Goal: Task Accomplishment & Management: Complete application form

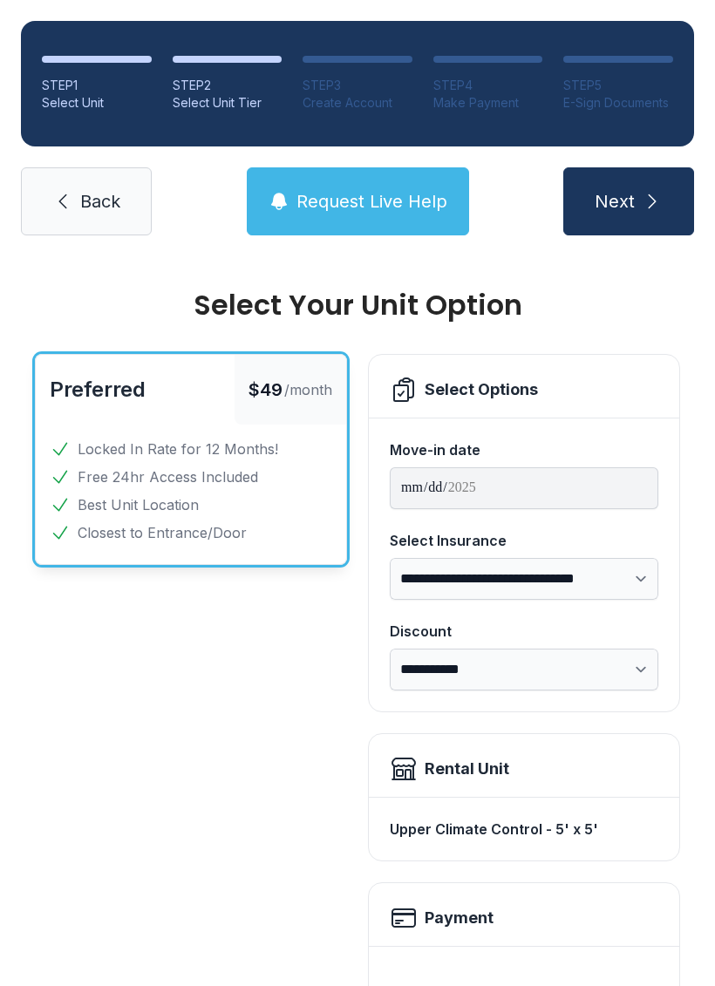
select select "****"
click at [208, 481] on span "Free 24hr Access Included" at bounding box center [168, 476] width 180 height 21
click at [71, 200] on icon at bounding box center [62, 201] width 21 height 21
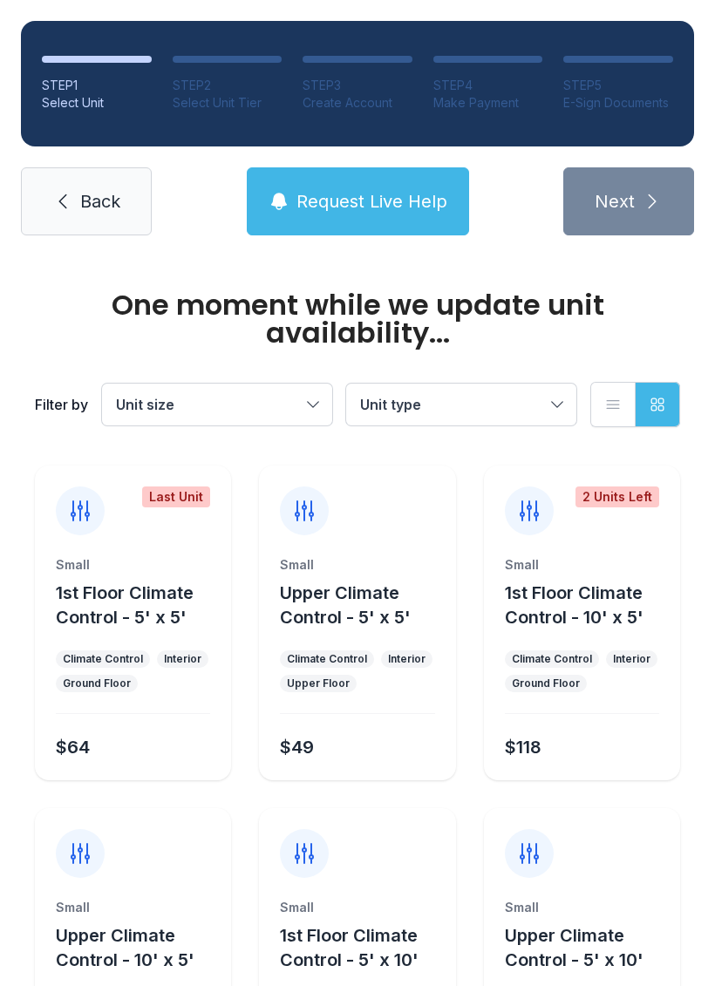
click at [69, 205] on icon at bounding box center [62, 201] width 21 height 21
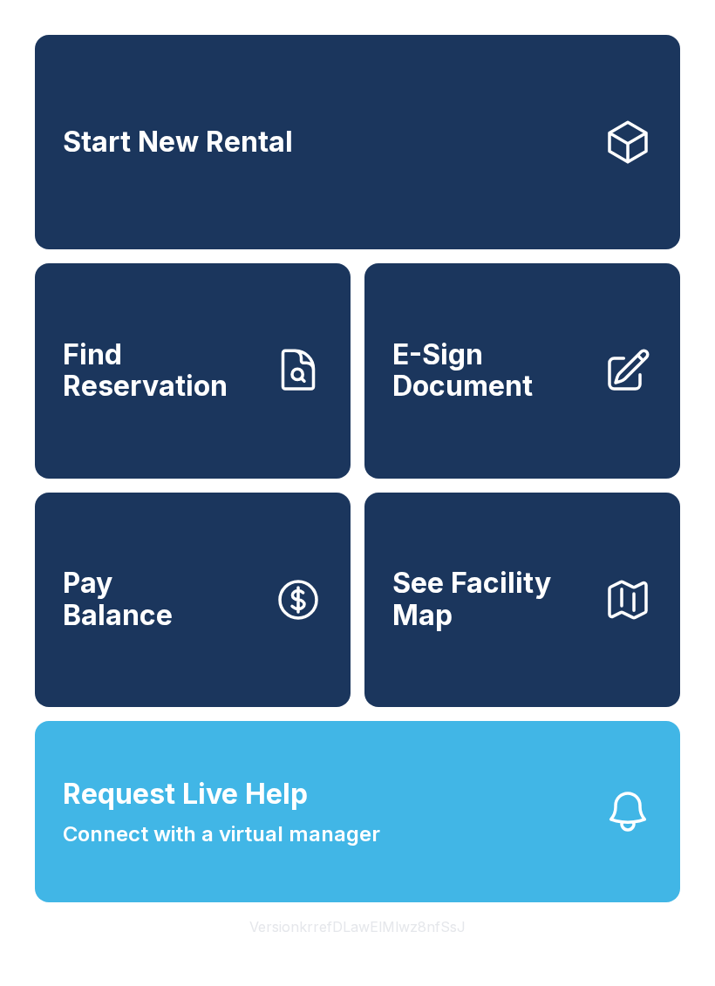
click at [580, 386] on span "E-Sign Document" at bounding box center [490, 371] width 197 height 64
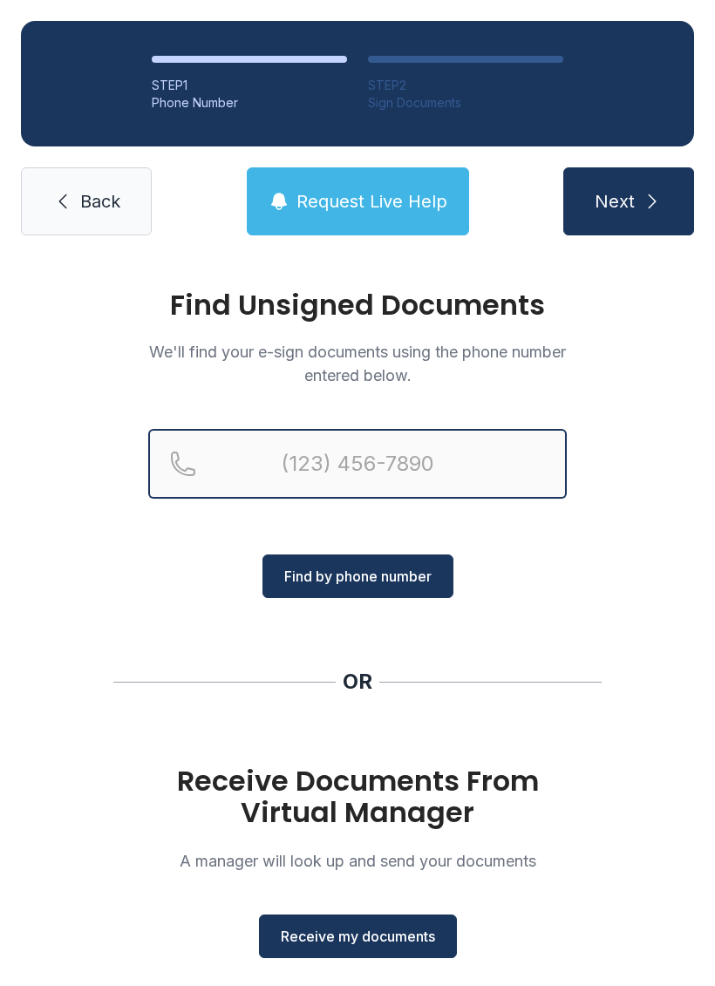
click at [392, 471] on input "Reservation phone number" at bounding box center [357, 464] width 418 height 70
type input "("
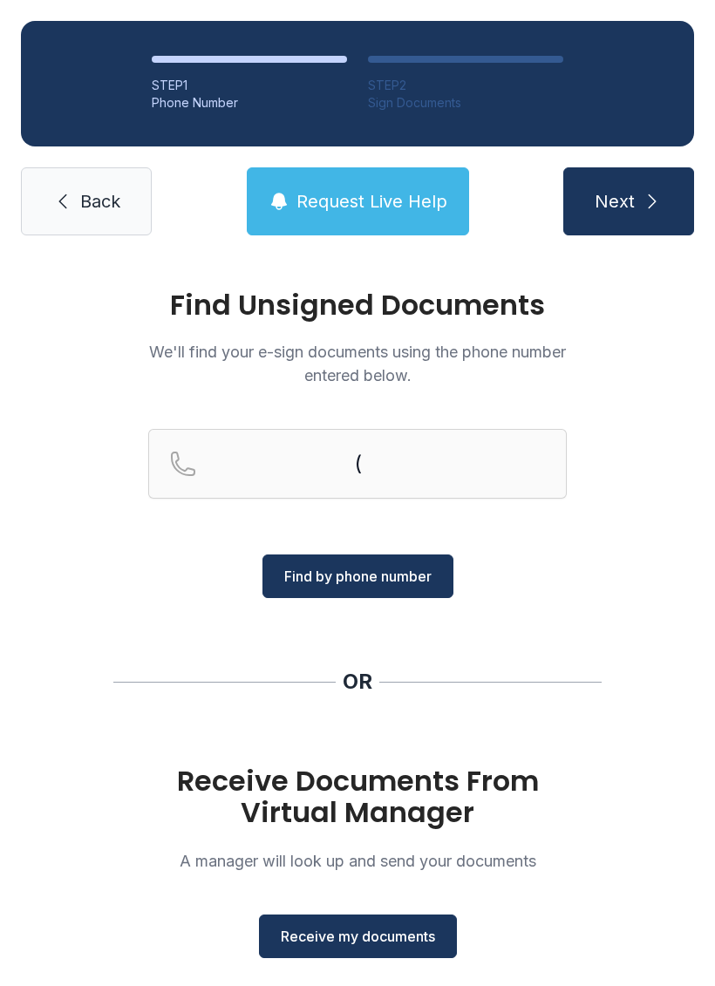
click at [77, 208] on link "Back" at bounding box center [86, 201] width 131 height 68
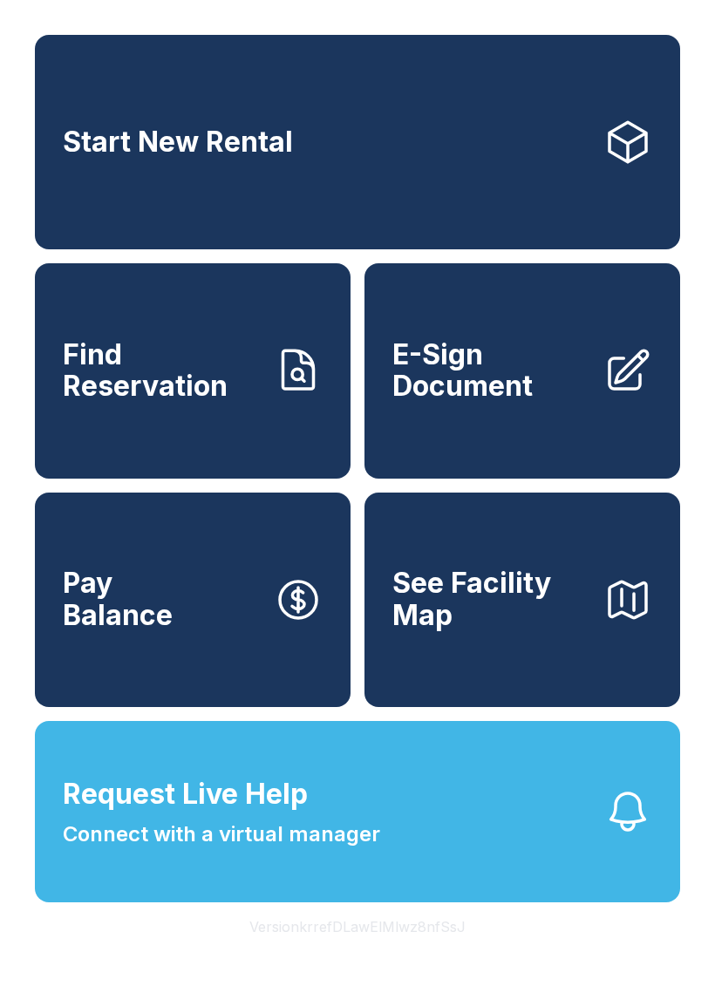
click at [482, 388] on span "E-Sign Document" at bounding box center [490, 371] width 197 height 64
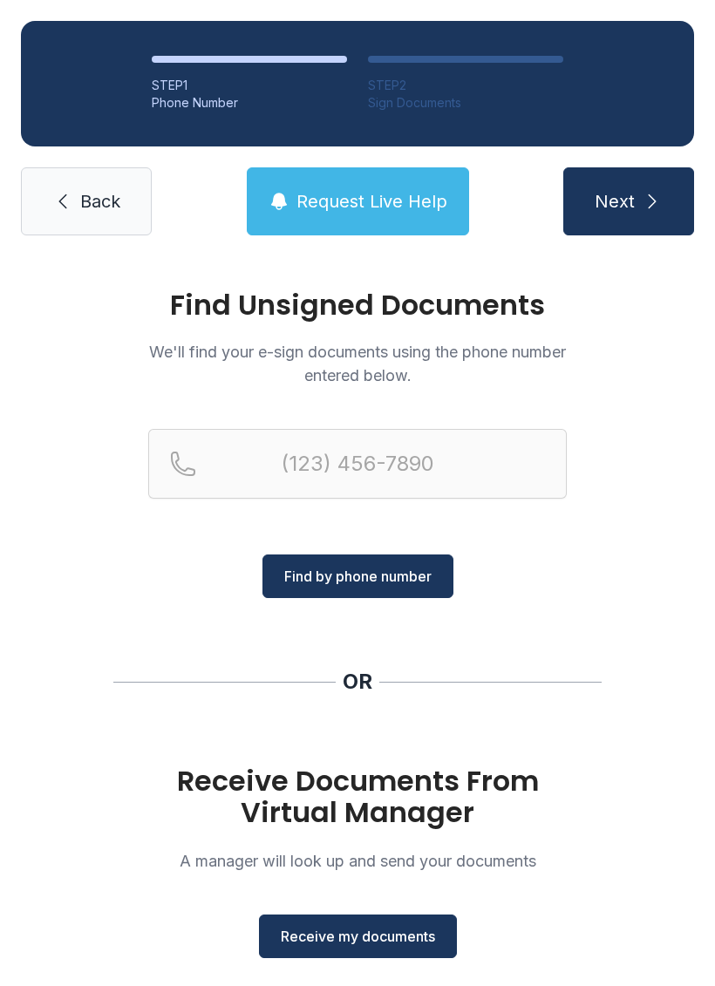
click at [379, 957] on button "Receive my documents" at bounding box center [358, 936] width 198 height 44
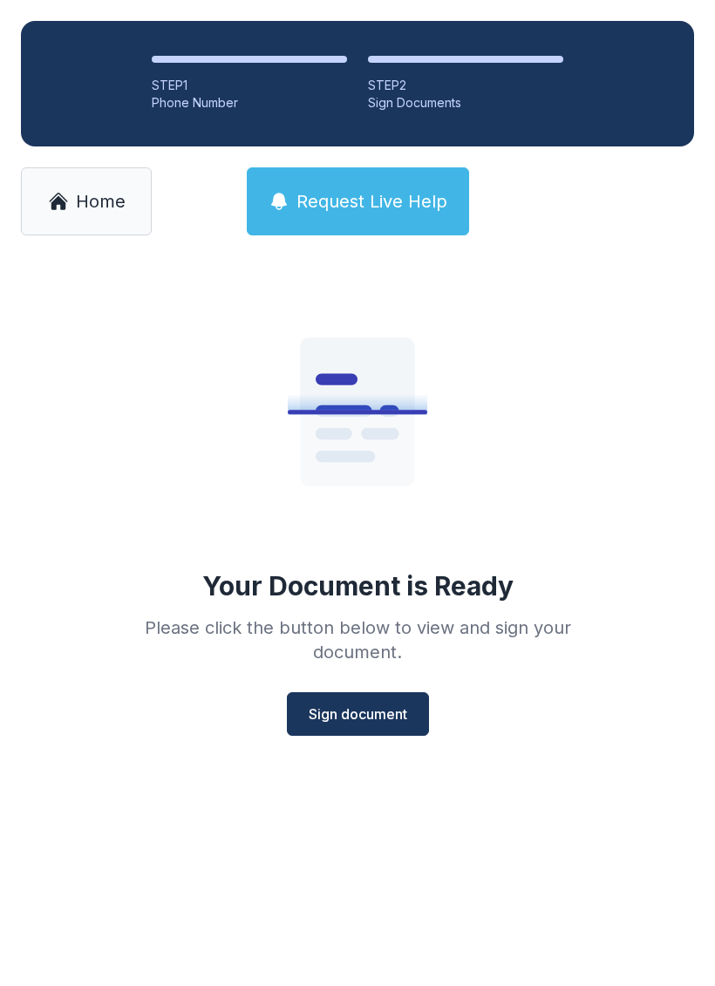
click at [412, 791] on div "Your Document is Ready Please click the button below to view and sign your docu…" at bounding box center [357, 530] width 715 height 549
click at [361, 717] on span "Sign document" at bounding box center [358, 713] width 98 height 21
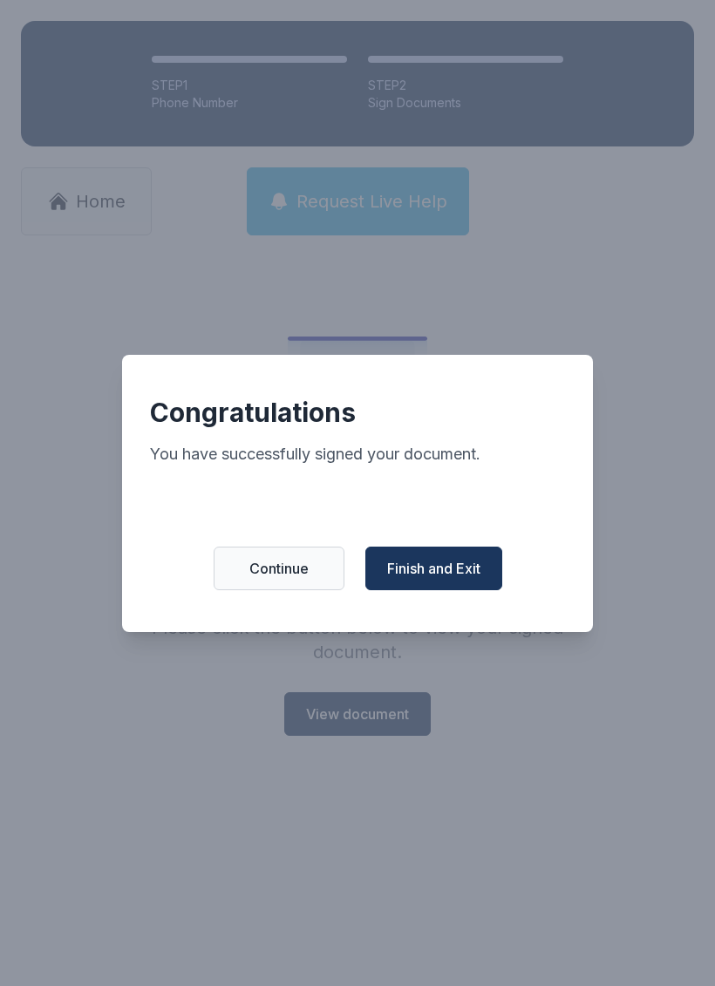
click at [472, 579] on span "Finish and Exit" at bounding box center [433, 568] width 93 height 21
